Goal: Task Accomplishment & Management: Manage account settings

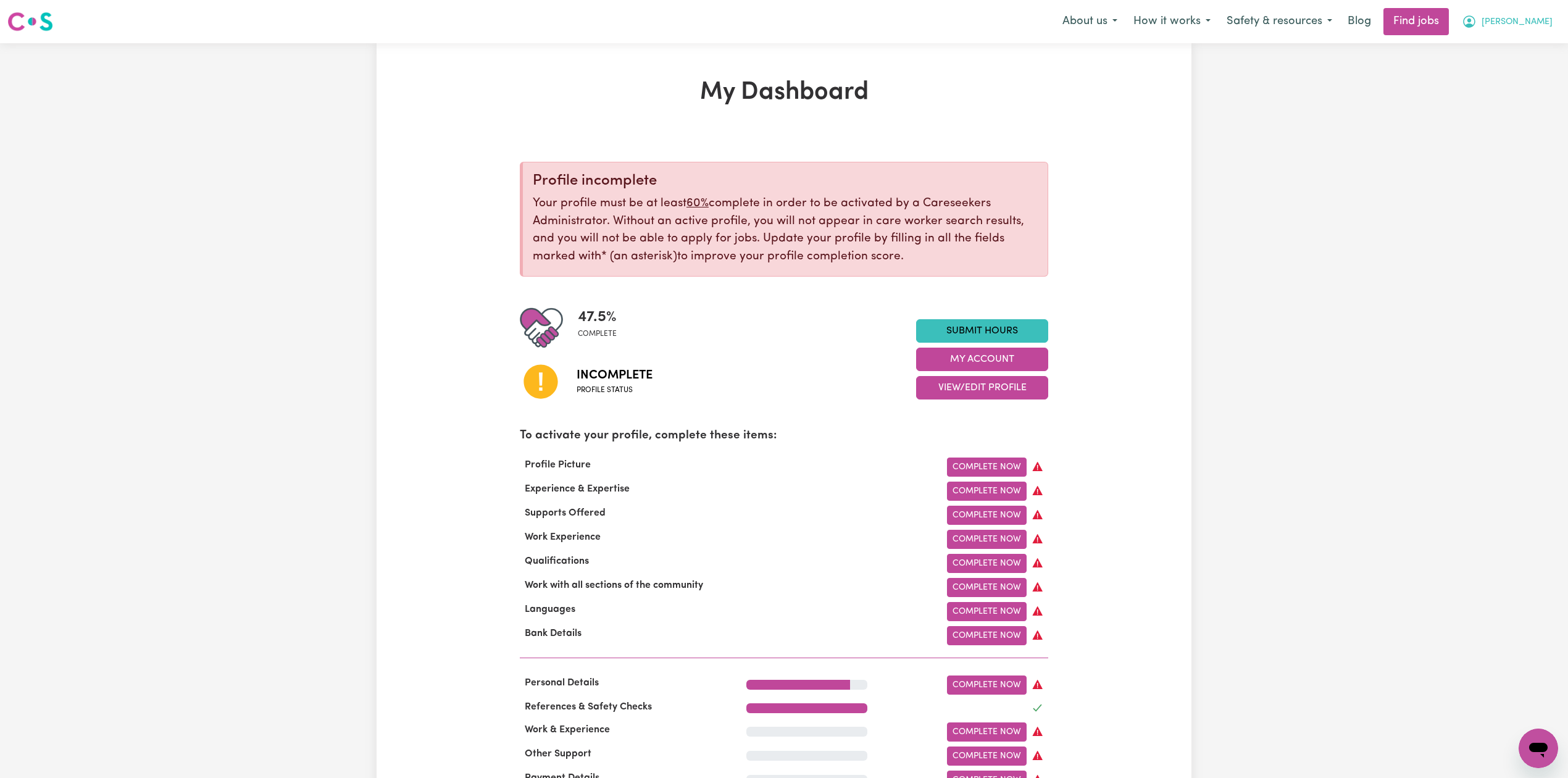
click at [1526, 16] on span "[PERSON_NAME]" at bounding box center [1517, 22] width 71 height 13
click at [1488, 87] on link "Logout" at bounding box center [1511, 94] width 97 height 23
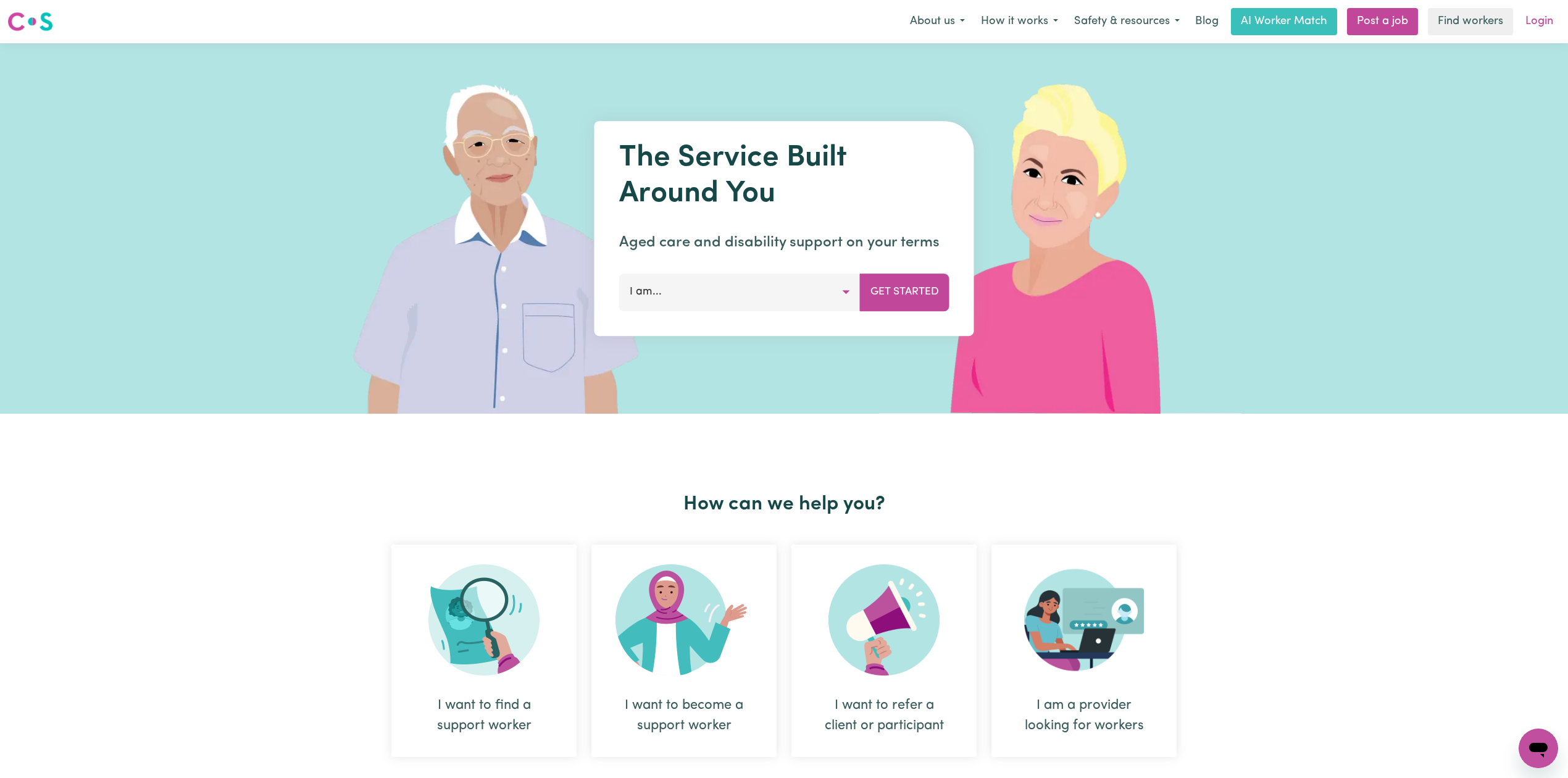
click at [1538, 20] on link "Login" at bounding box center [1539, 21] width 42 height 28
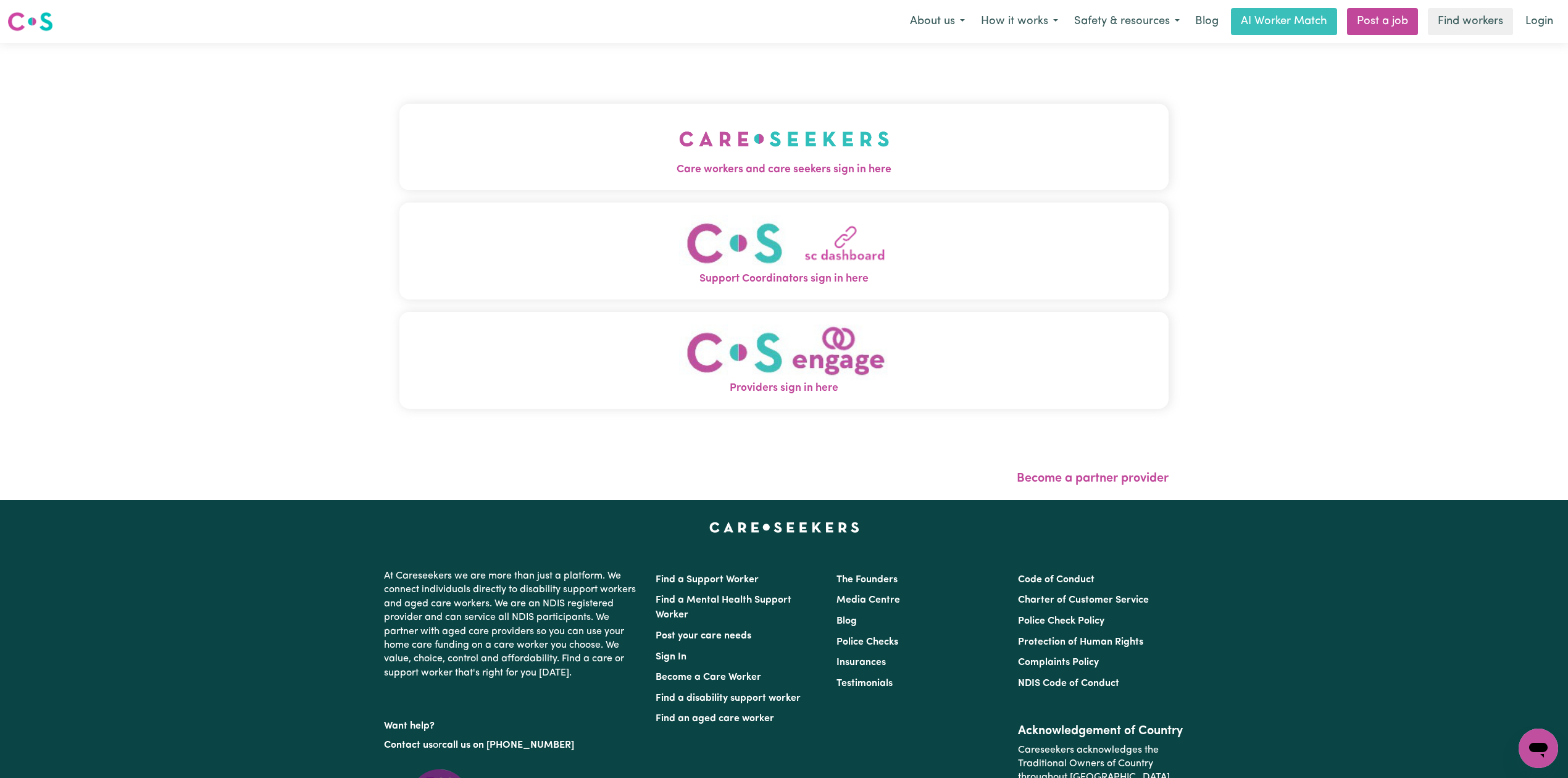
drag, startPoint x: 507, startPoint y: 66, endPoint x: 506, endPoint y: 72, distance: 6.1
click at [506, 69] on div "Care workers and care seekers sign in here Support Coordinators sign in here Pr…" at bounding box center [784, 272] width 784 height 457
click at [491, 135] on button "Care workers and care seekers sign in here" at bounding box center [783, 147] width 769 height 87
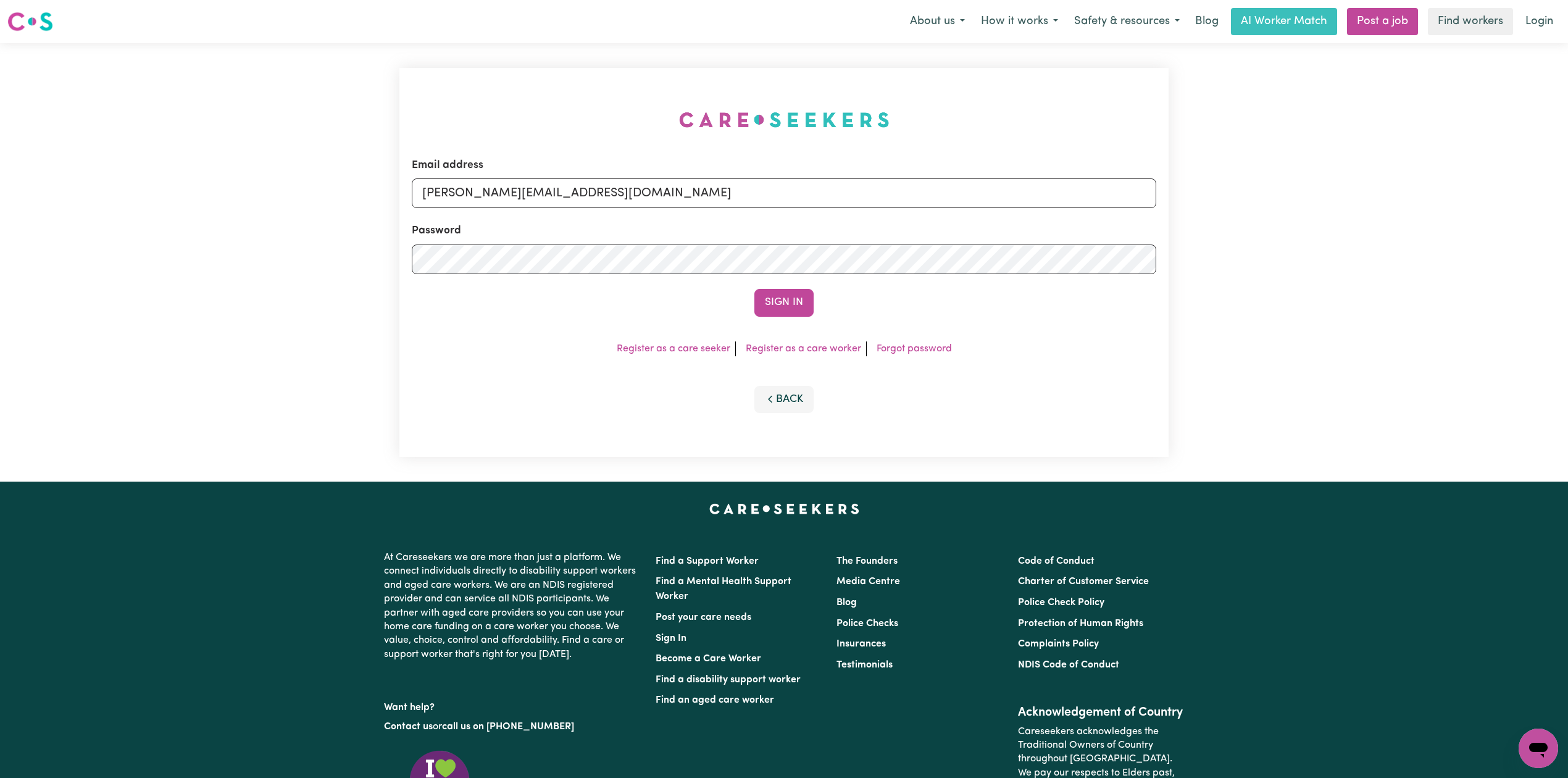
drag, startPoint x: 593, startPoint y: 228, endPoint x: 589, endPoint y: 196, distance: 32.2
click at [595, 226] on div "Password" at bounding box center [784, 248] width 745 height 51
drag, startPoint x: 586, startPoint y: 189, endPoint x: 585, endPoint y: 206, distance: 17.0
click at [585, 190] on input "[PERSON_NAME][EMAIL_ADDRESS][DOMAIN_NAME]" at bounding box center [784, 193] width 745 height 30
drag, startPoint x: 486, startPoint y: 189, endPoint x: 838, endPoint y: 232, distance: 354.6
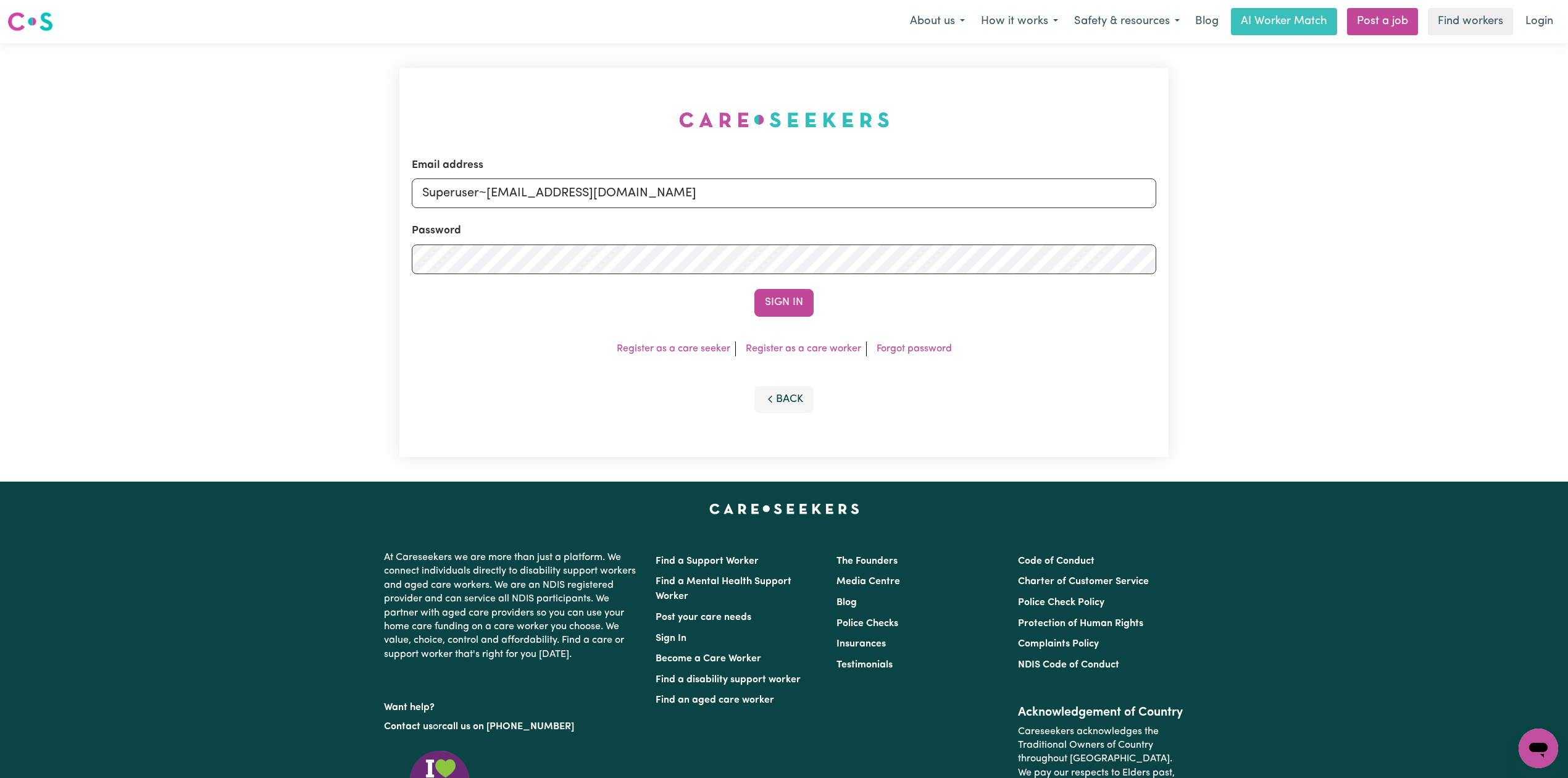
click at [838, 232] on form "Email address Superuser~[EMAIL_ADDRESS][DOMAIN_NAME] Password Sign In" at bounding box center [784, 237] width 745 height 159
type input "Superuser~[EMAIL_ADDRESS][DOMAIN_NAME]"
click at [795, 312] on button "Sign In" at bounding box center [784, 303] width 59 height 28
